Goal: Information Seeking & Learning: Learn about a topic

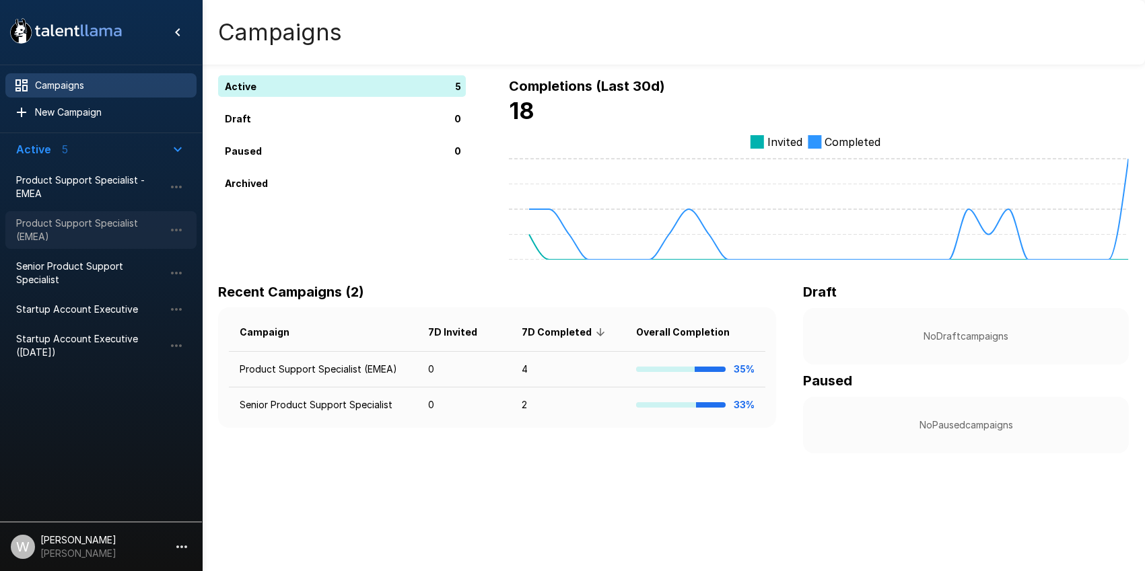
click at [63, 228] on span "Product Support Specialist (EMEA)" at bounding box center [90, 230] width 148 height 27
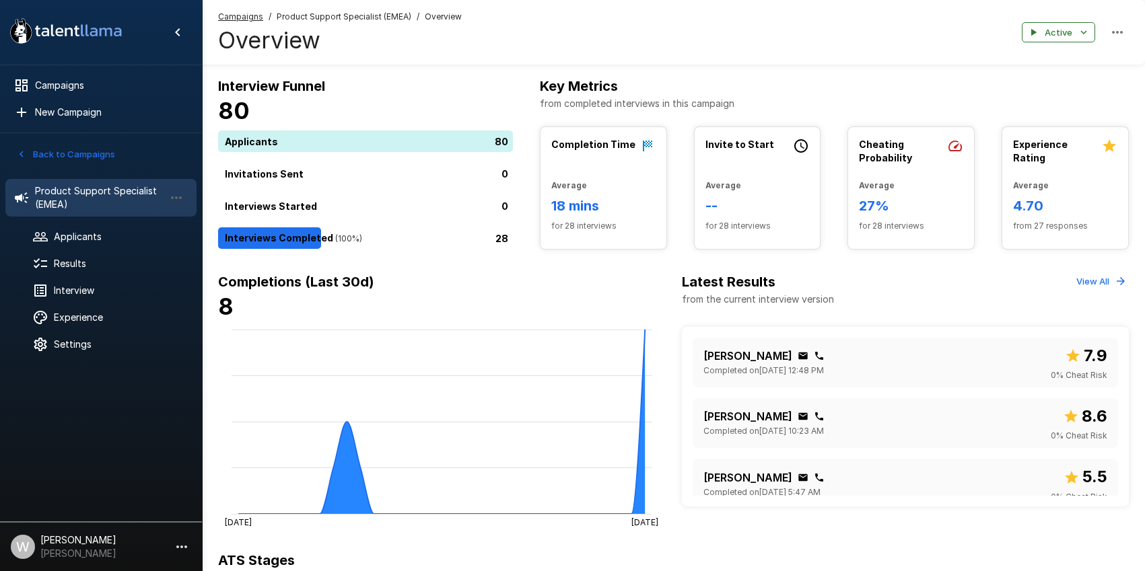
click at [75, 27] on icon ".st0{fill:#FFFFFF;} .st1{fill:#76a4ed;}" at bounding box center [65, 30] width 121 height 35
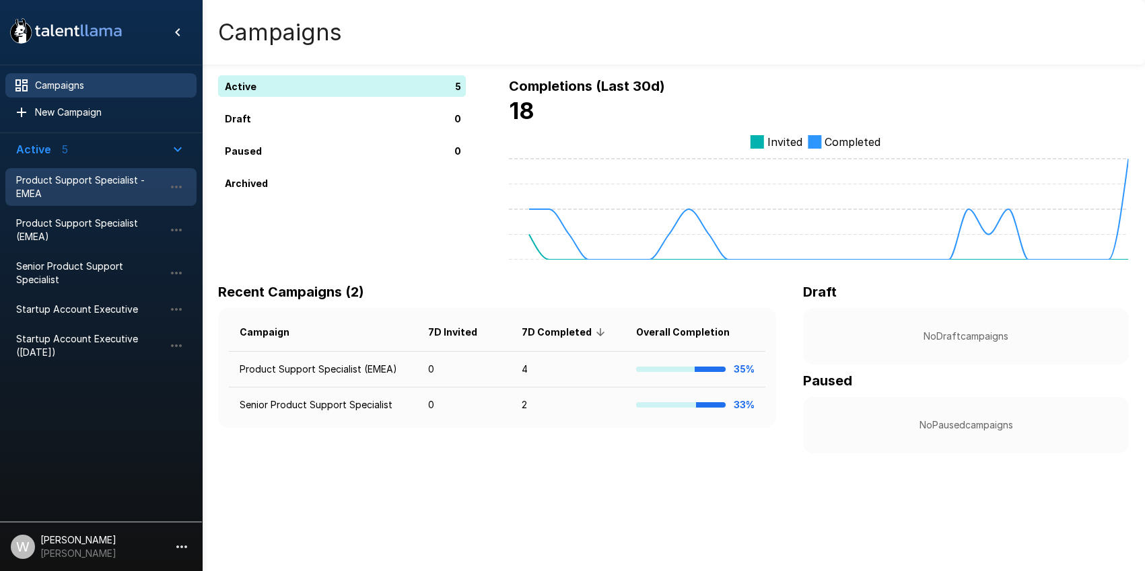
click at [71, 183] on span "Product Support Specialist - EMEA" at bounding box center [90, 187] width 148 height 27
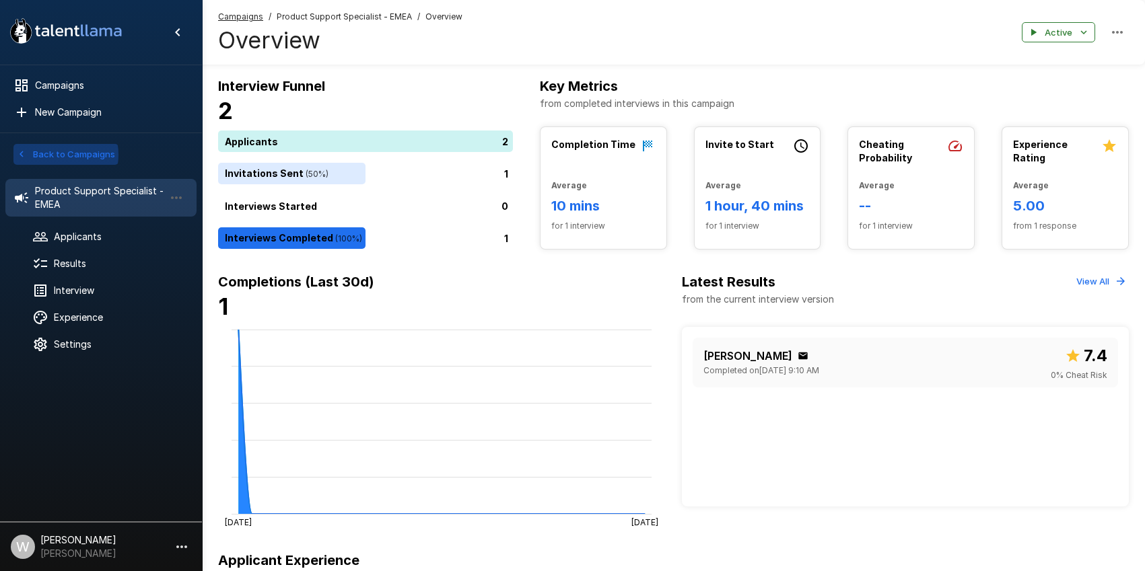
click at [51, 155] on button "Back to Campaigns" at bounding box center [65, 154] width 105 height 21
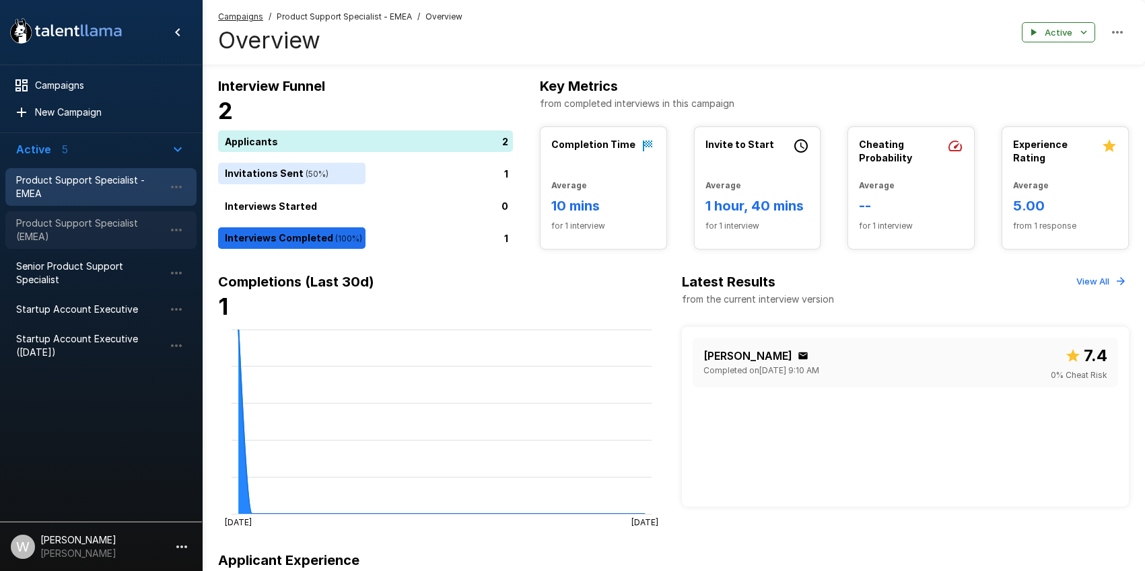
click at [57, 219] on span "Product Support Specialist (EMEA)" at bounding box center [90, 230] width 148 height 27
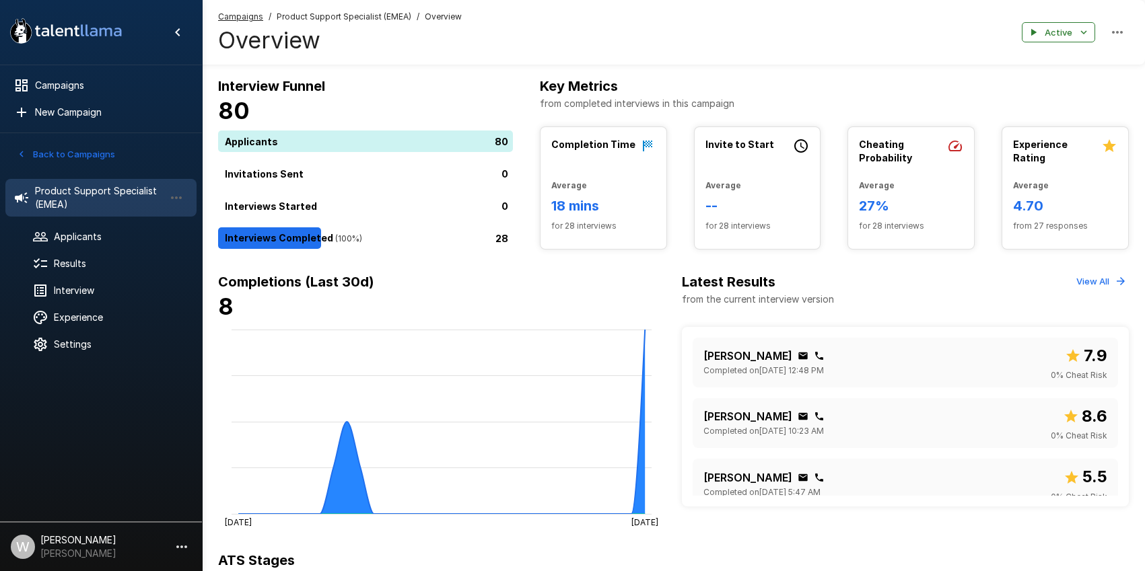
click at [1057, 141] on b "Experience Rating" at bounding box center [1040, 151] width 55 height 25
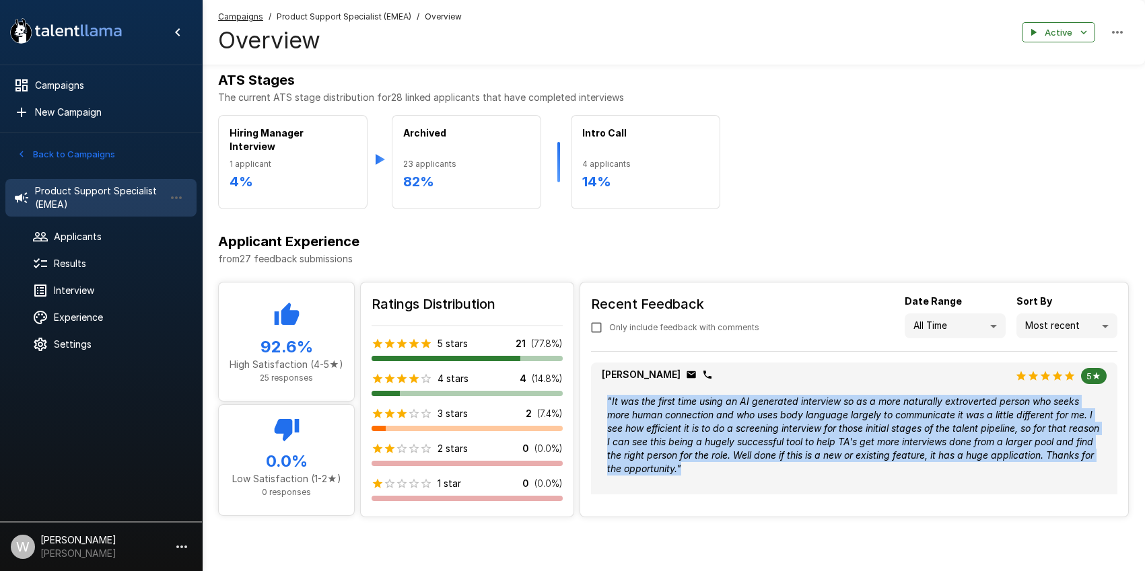
drag, startPoint x: 742, startPoint y: 468, endPoint x: 604, endPoint y: 406, distance: 151.5
click at [604, 406] on div "" It was the first time using an AI generated interview so as a more naturally …" at bounding box center [854, 436] width 505 height 92
copy div "" It was the first time using an AI generated interview so as a more naturally …"
